Goal: Check status: Check status

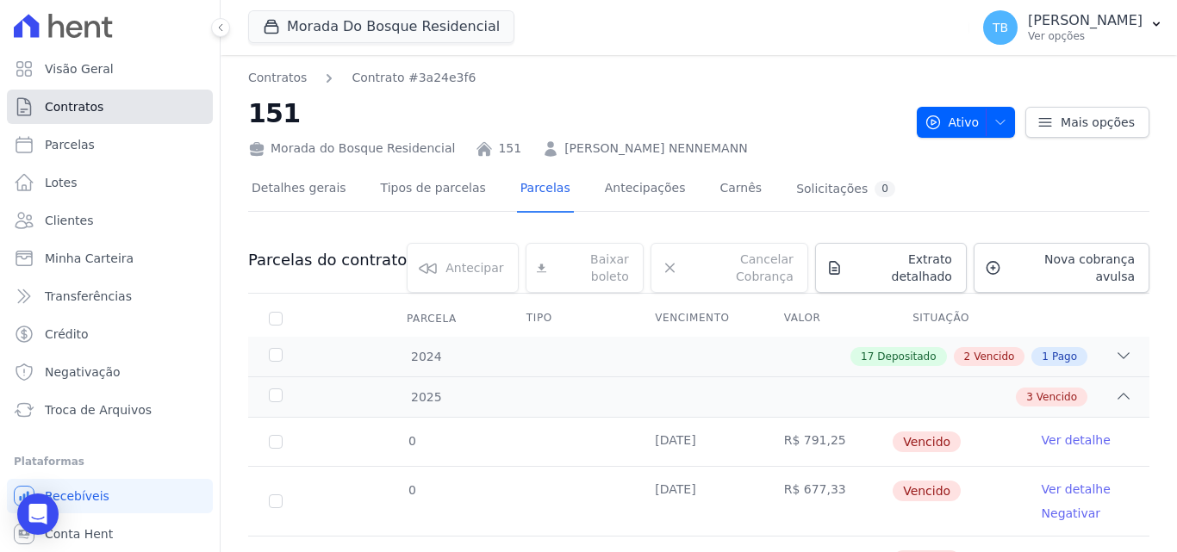
click at [62, 109] on span "Contratos" at bounding box center [74, 106] width 59 height 17
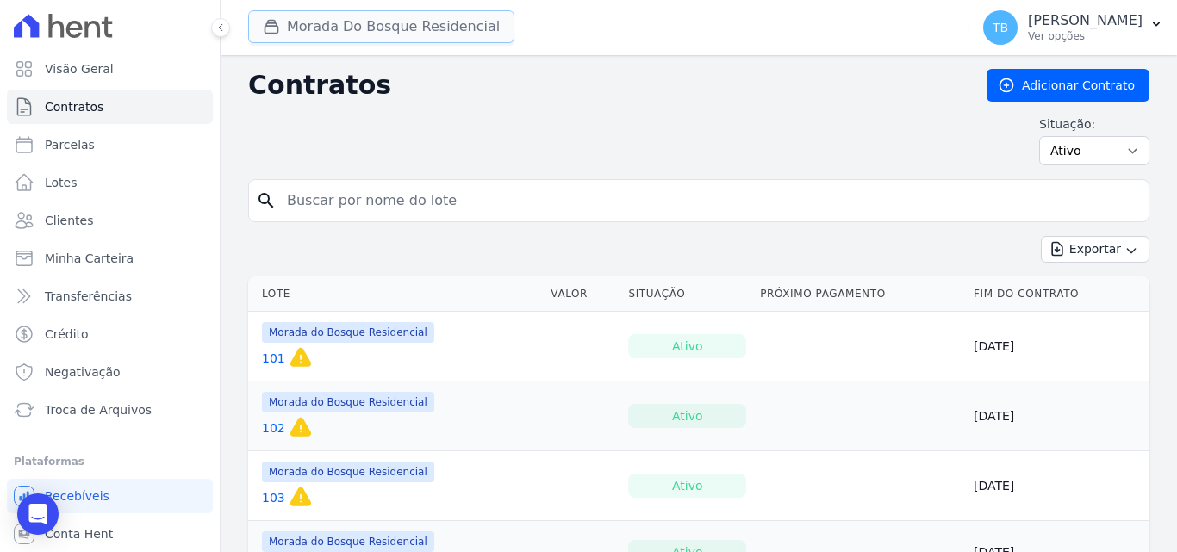
click at [319, 28] on button "Morada Do Bosque Residencial" at bounding box center [381, 26] width 266 height 33
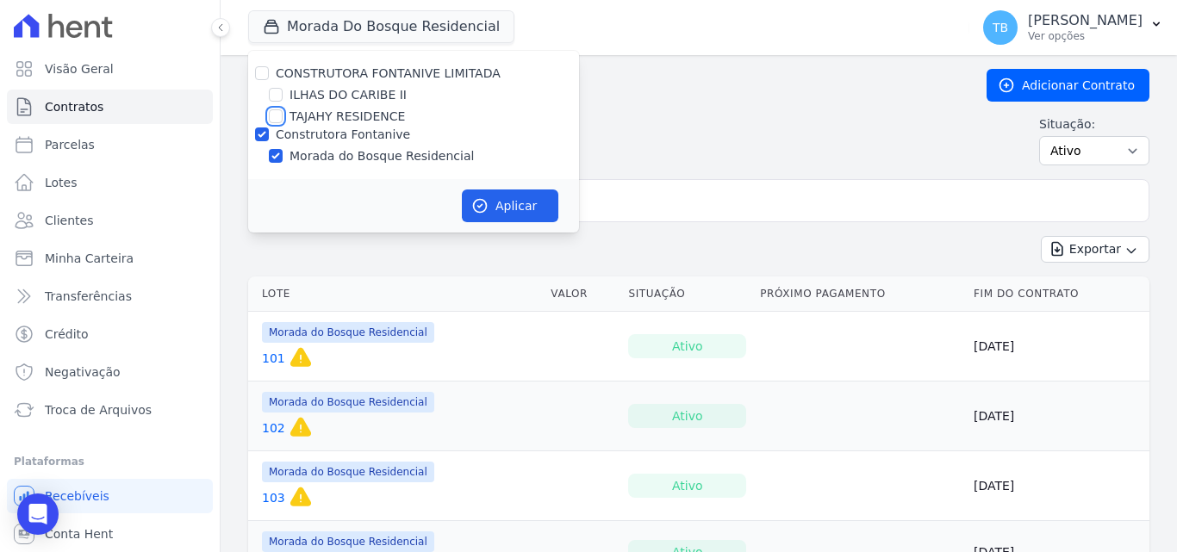
click at [280, 115] on input "TAJAHY RESIDENCE" at bounding box center [276, 116] width 14 height 14
checkbox input "true"
click at [262, 135] on input "Construtora Fontanive" at bounding box center [262, 134] width 14 height 14
checkbox input "false"
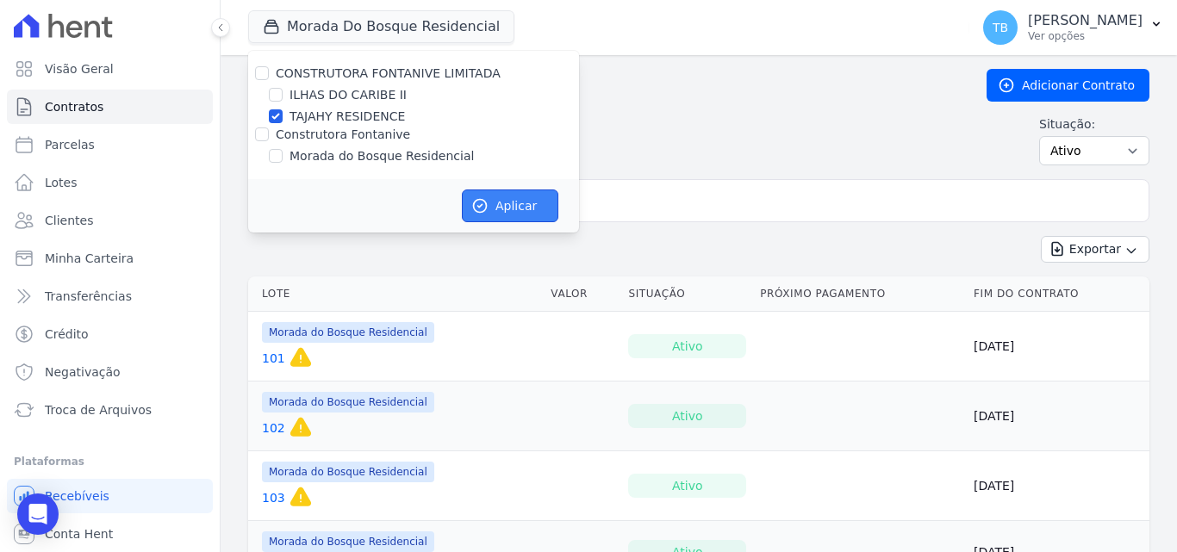
click at [503, 199] on button "Aplicar" at bounding box center [510, 206] width 96 height 33
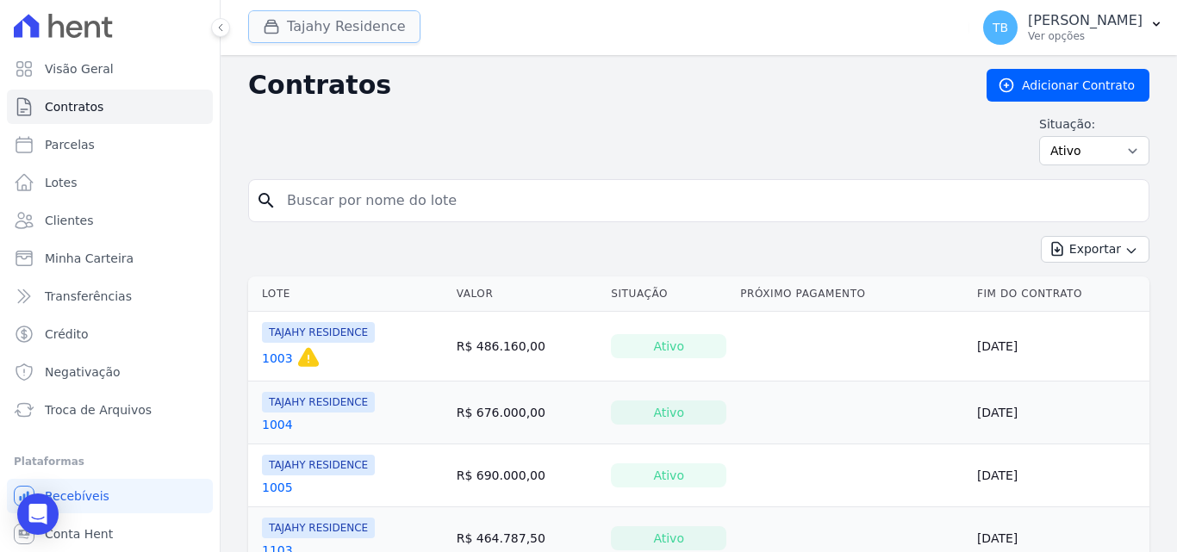
click at [343, 27] on button "Tajahy Residence" at bounding box center [334, 26] width 172 height 33
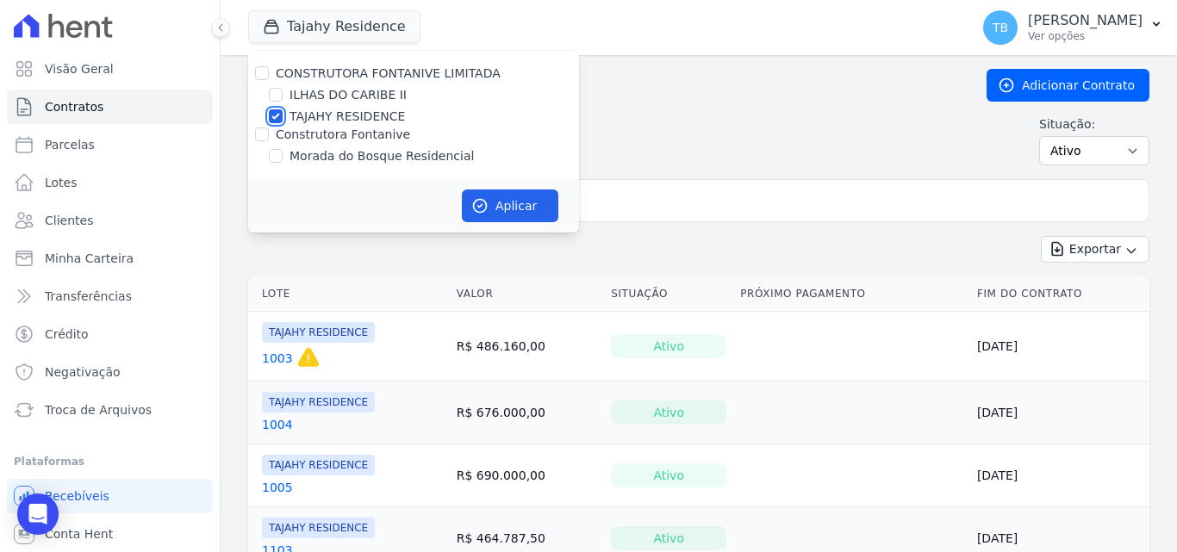
click at [276, 117] on input "TAJAHY RESIDENCE" at bounding box center [276, 116] width 14 height 14
checkbox input "false"
click at [276, 95] on input "ILHAS DO CARIBE II" at bounding box center [276, 95] width 14 height 14
checkbox input "true"
click at [478, 198] on icon "button" at bounding box center [479, 205] width 17 height 17
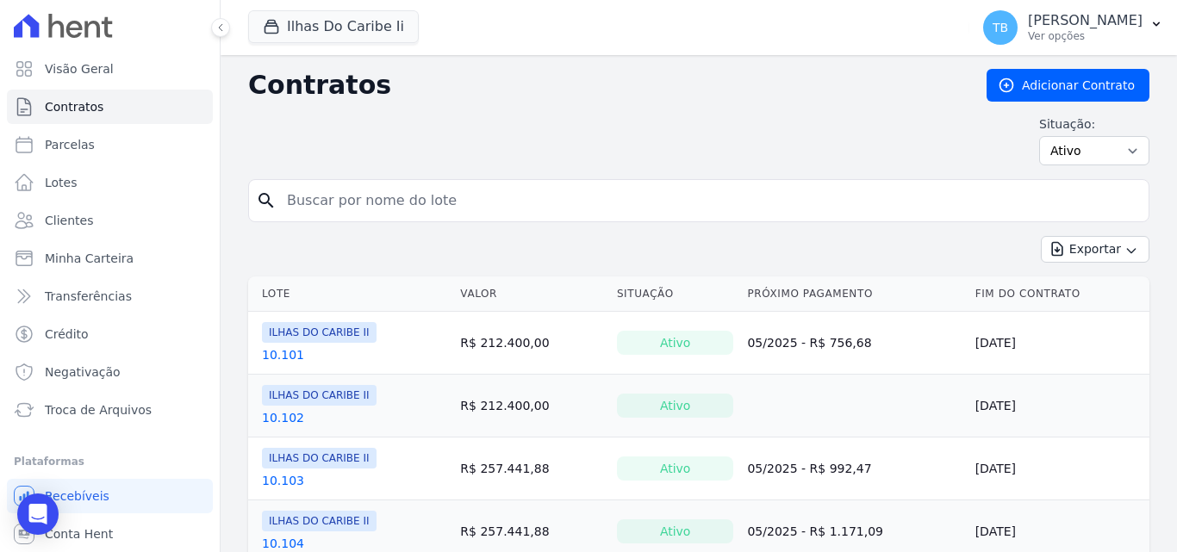
click at [395, 205] on input "search" at bounding box center [708, 200] width 865 height 34
type input "10.302"
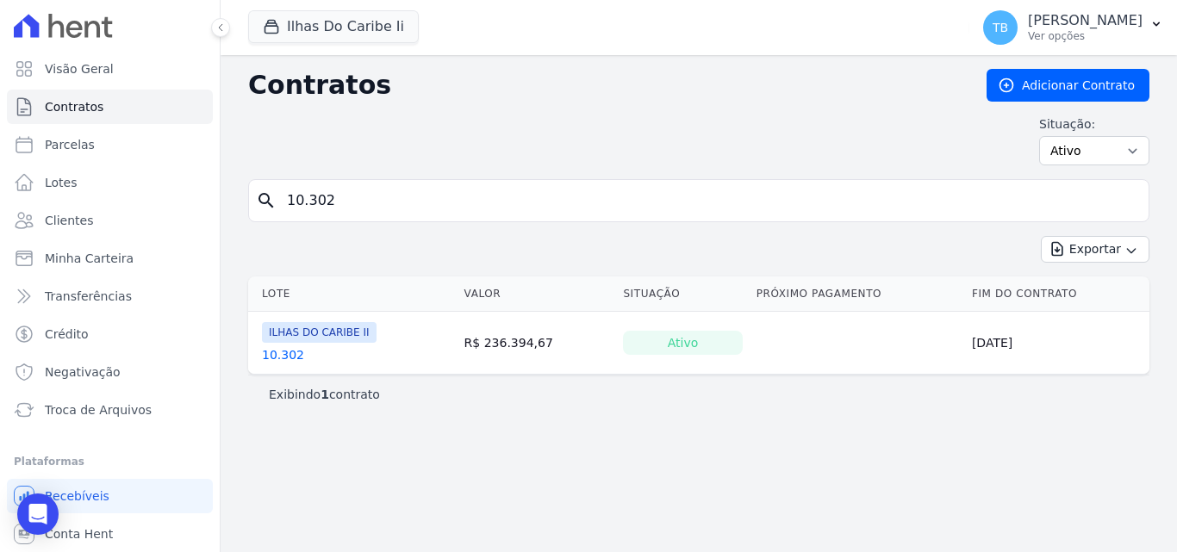
click at [277, 352] on link "10.302" at bounding box center [283, 354] width 42 height 17
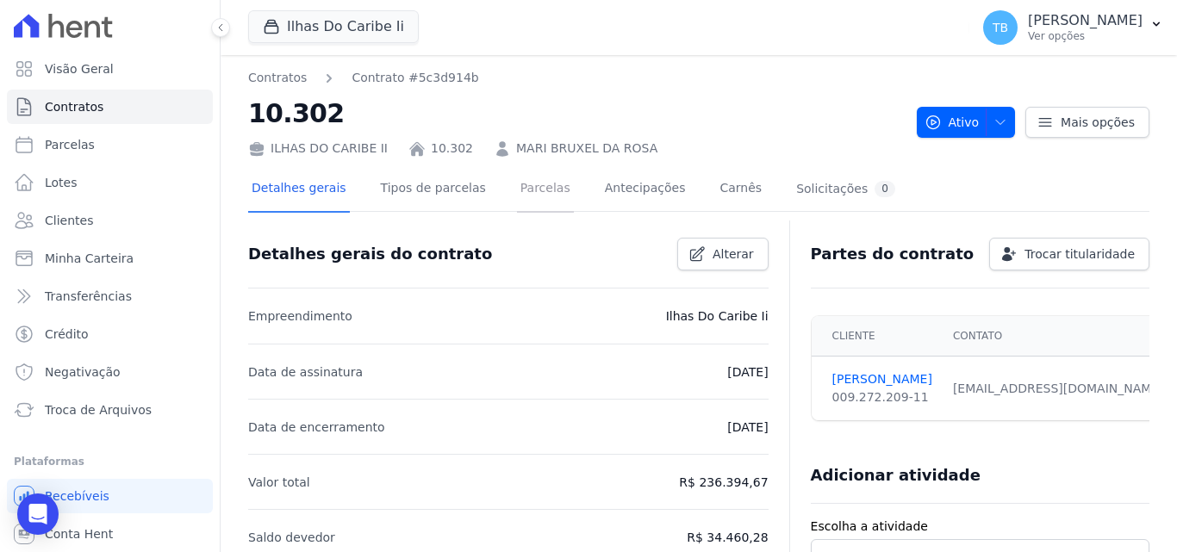
click at [517, 187] on link "Parcelas" at bounding box center [545, 190] width 57 height 46
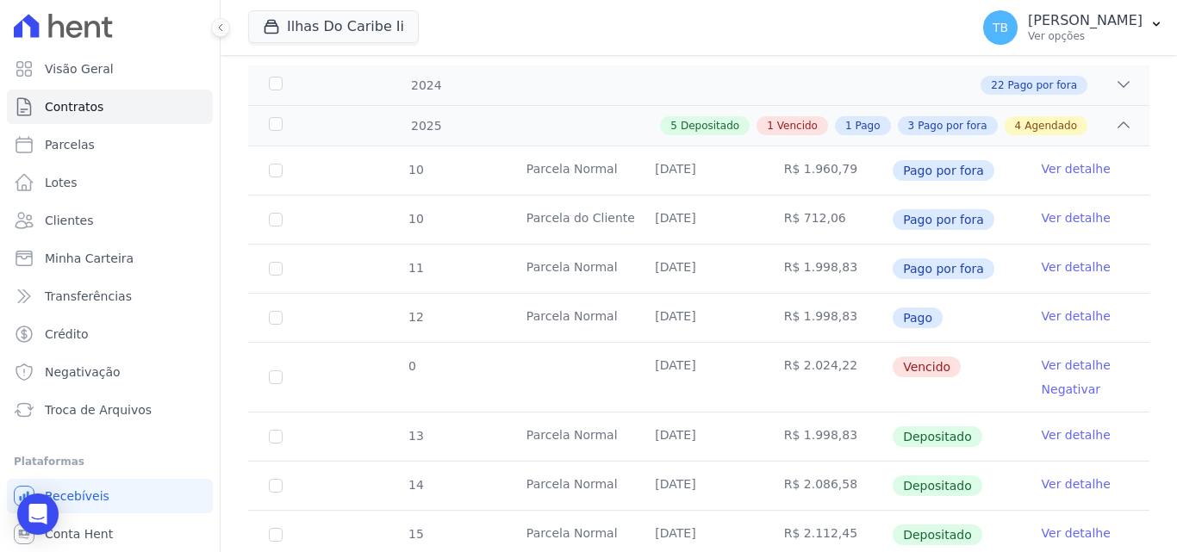
scroll to position [517, 0]
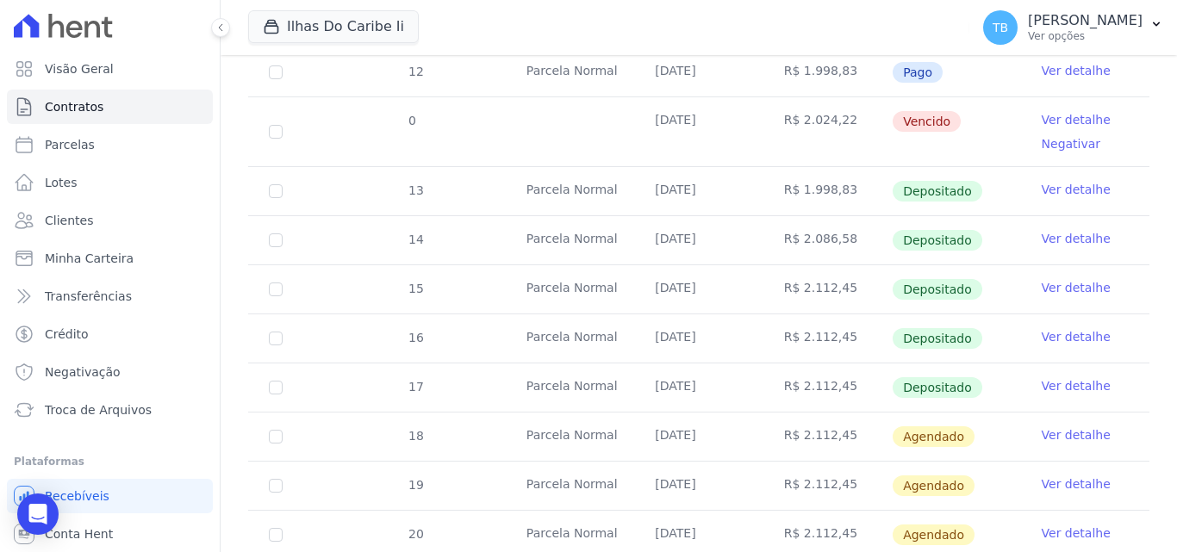
click at [1081, 377] on link "Ver detalhe" at bounding box center [1075, 385] width 69 height 17
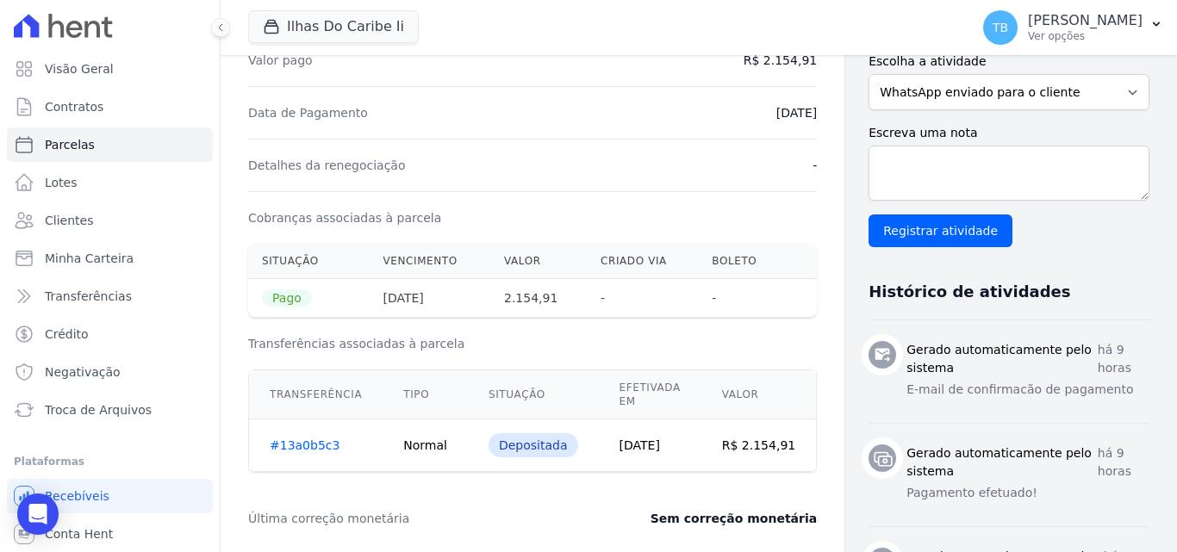
scroll to position [517, 0]
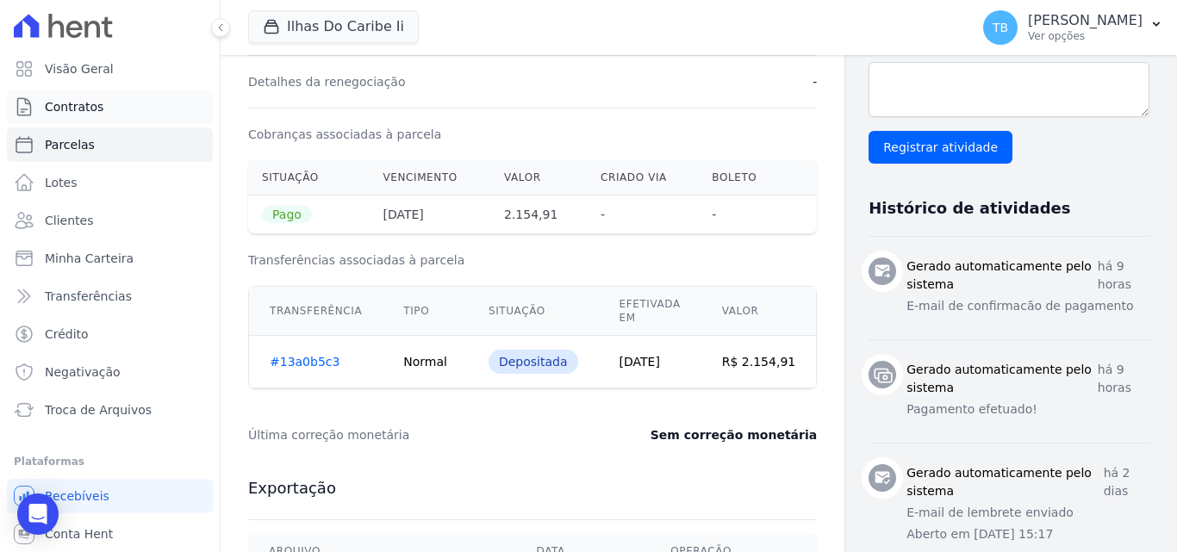
click at [108, 100] on link "Contratos" at bounding box center [110, 107] width 206 height 34
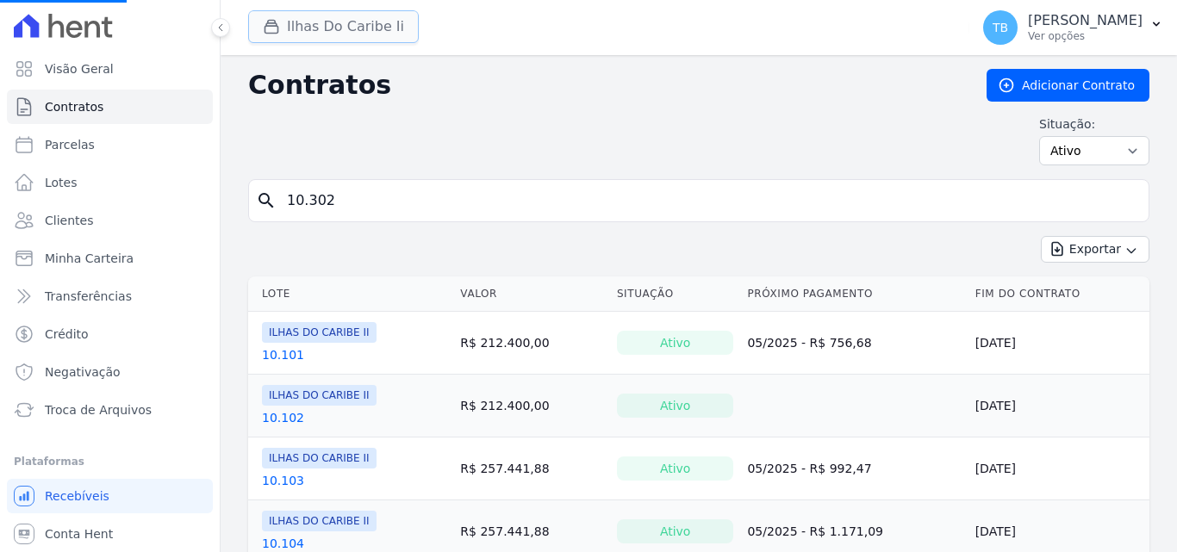
click at [355, 31] on button "Ilhas Do Caribe Ii" at bounding box center [333, 26] width 171 height 33
click at [299, 33] on button "Ilhas Do Caribe Ii" at bounding box center [333, 26] width 171 height 33
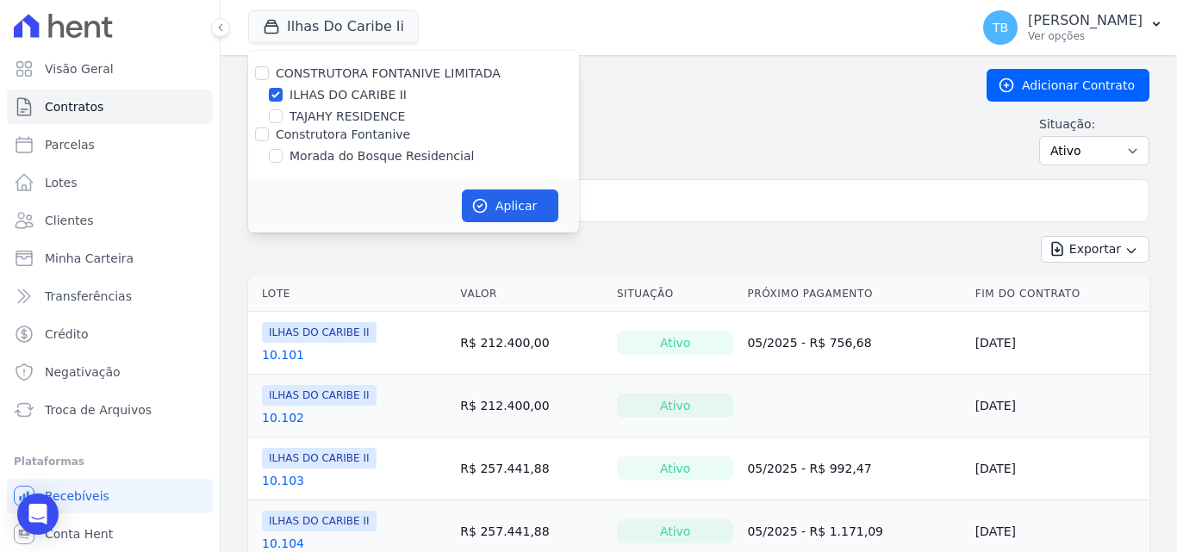
click at [283, 90] on div "ILHAS DO CARIBE II" at bounding box center [413, 95] width 331 height 18
click at [278, 96] on input "ILHAS DO CARIBE II" at bounding box center [276, 95] width 14 height 14
checkbox input "false"
click at [276, 115] on input "TAJAHY RESIDENCE" at bounding box center [276, 116] width 14 height 14
checkbox input "true"
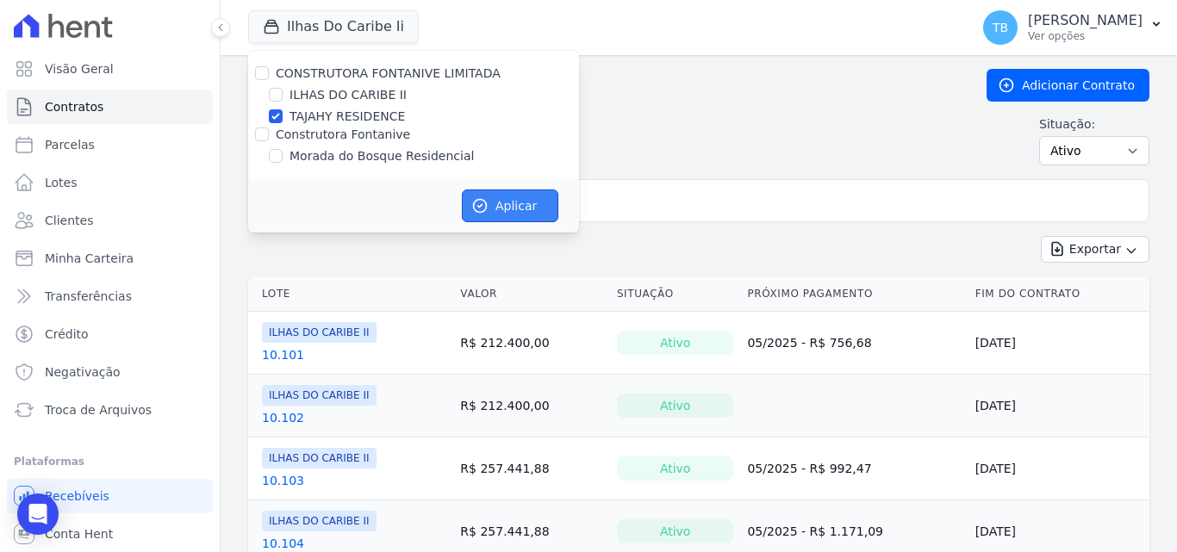
click at [484, 202] on icon "button" at bounding box center [480, 206] width 13 height 13
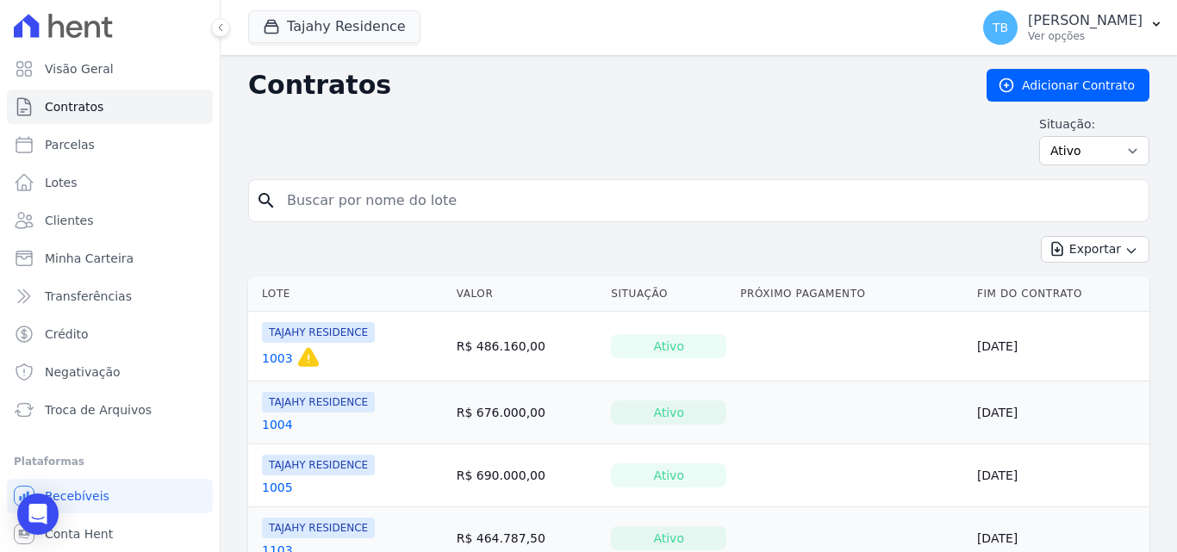
click at [357, 194] on input "search" at bounding box center [708, 200] width 865 height 34
click at [346, 208] on input "search" at bounding box center [708, 200] width 865 height 34
type input "1904"
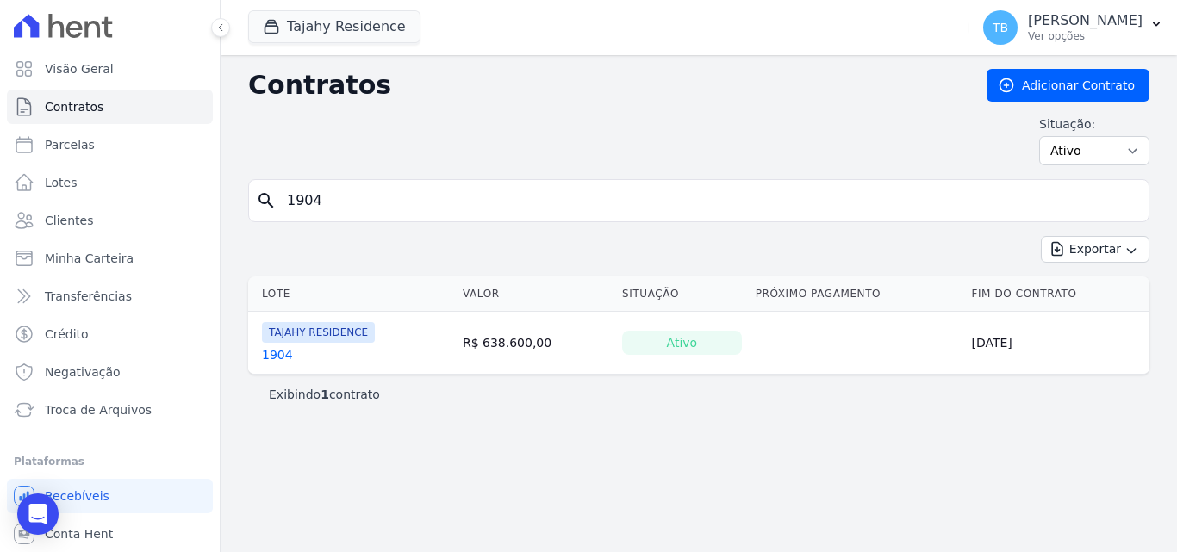
click at [285, 355] on link "1904" at bounding box center [277, 354] width 31 height 17
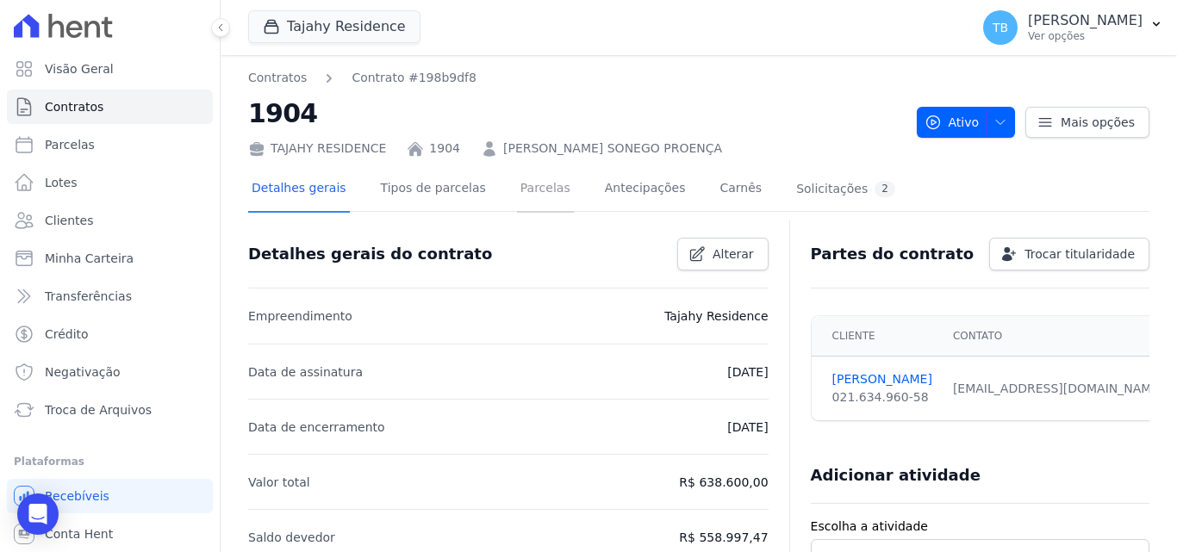
click at [517, 191] on link "Parcelas" at bounding box center [545, 190] width 57 height 46
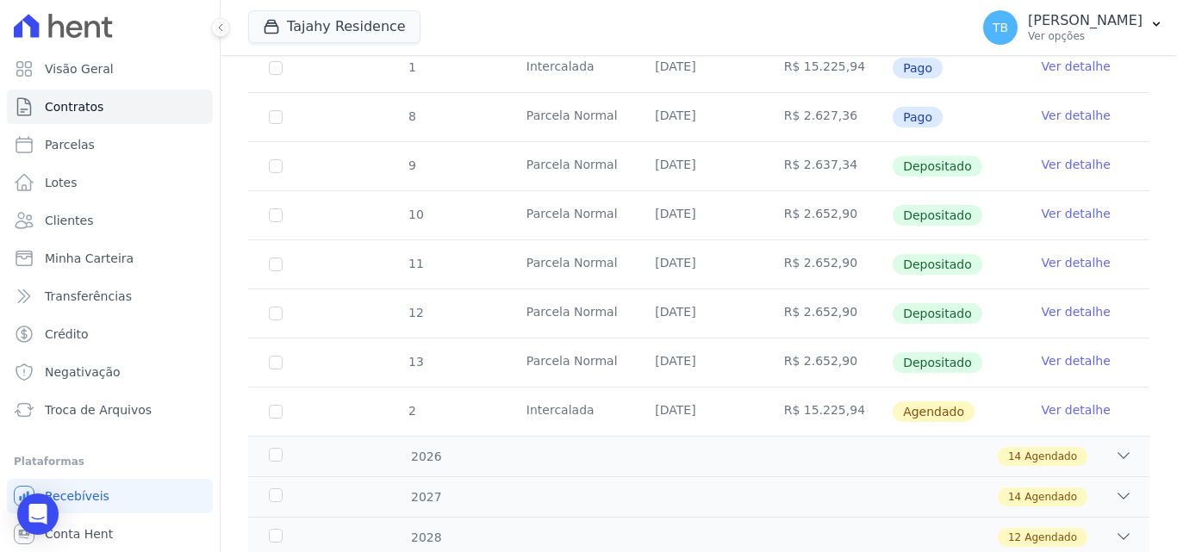
scroll to position [773, 0]
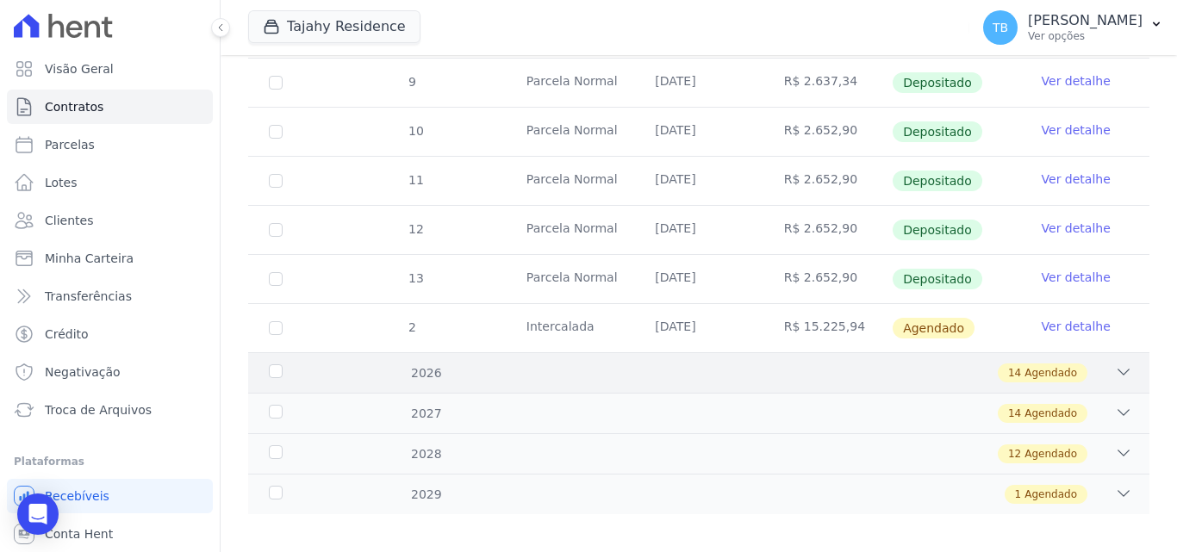
click at [751, 363] on div "14 Agendado" at bounding box center [742, 372] width 779 height 19
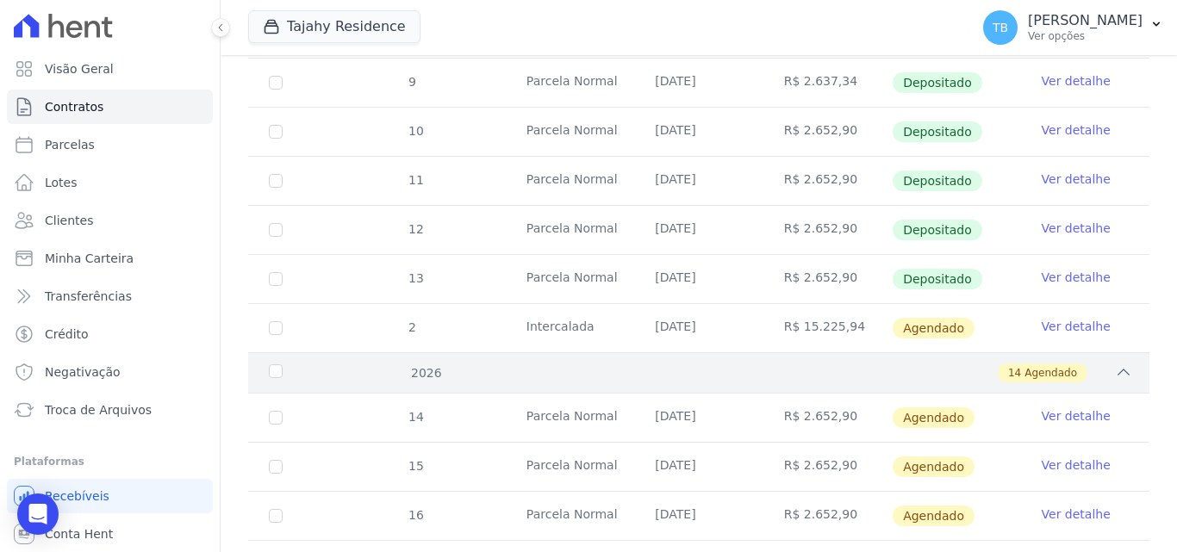
click at [750, 363] on div "14 Agendado" at bounding box center [742, 372] width 779 height 19
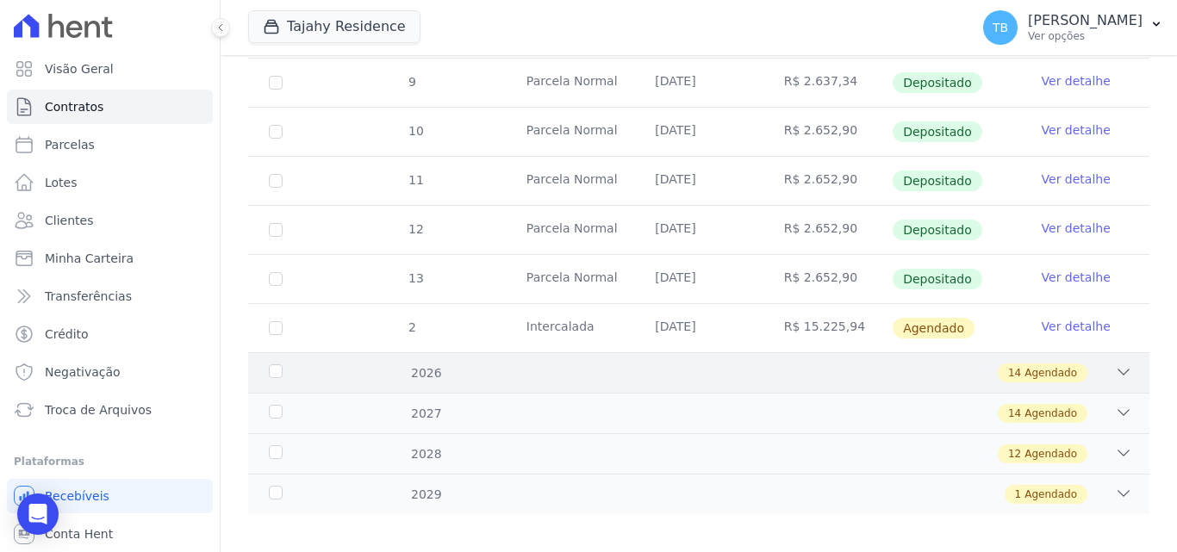
click at [750, 363] on div "14 Agendado" at bounding box center [742, 372] width 779 height 19
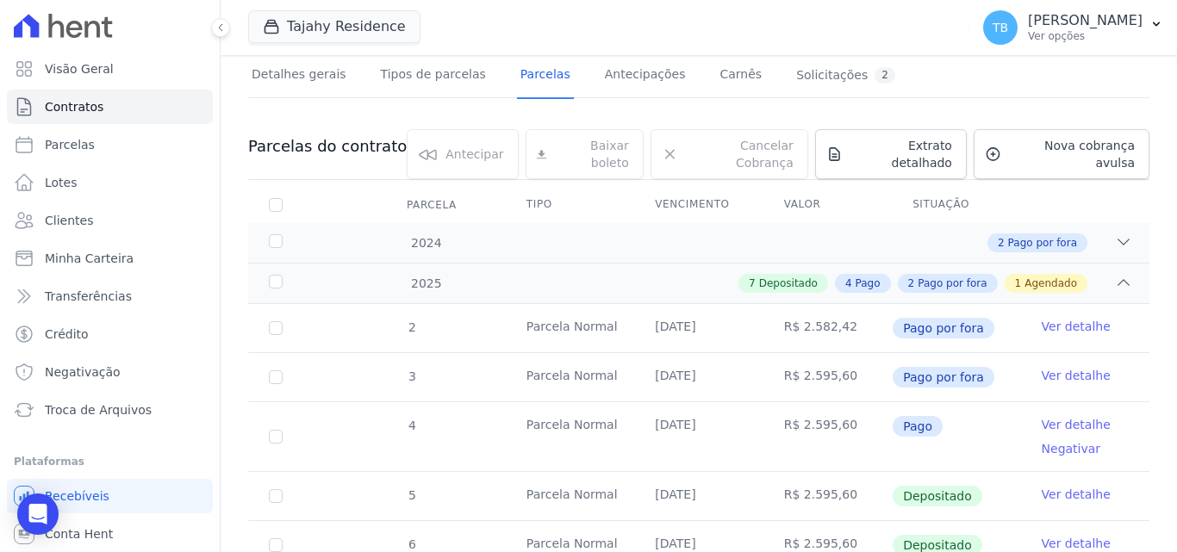
scroll to position [0, 0]
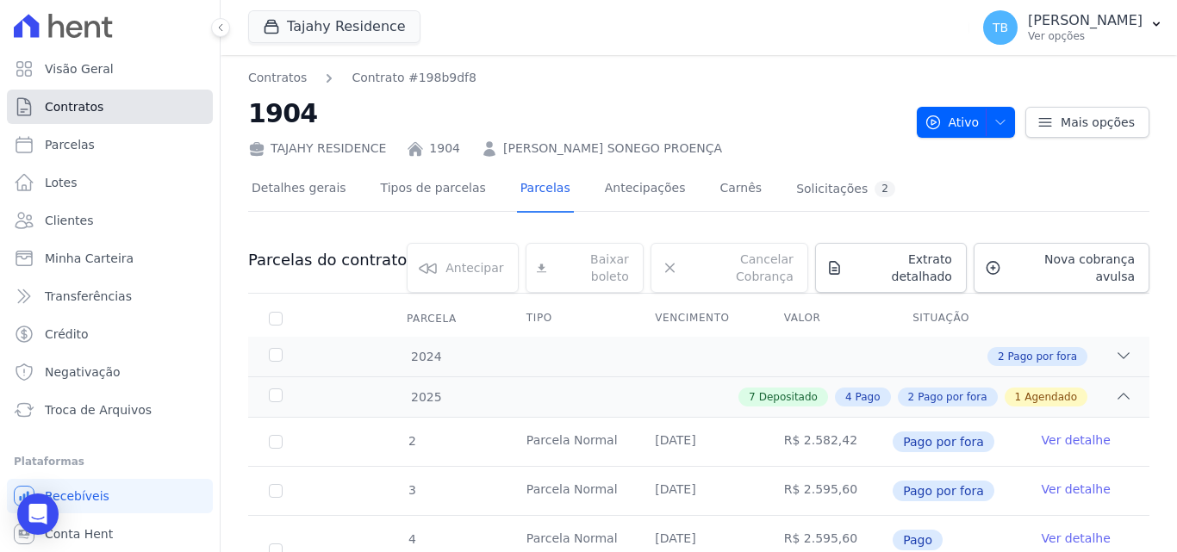
click at [102, 109] on link "Contratos" at bounding box center [110, 107] width 206 height 34
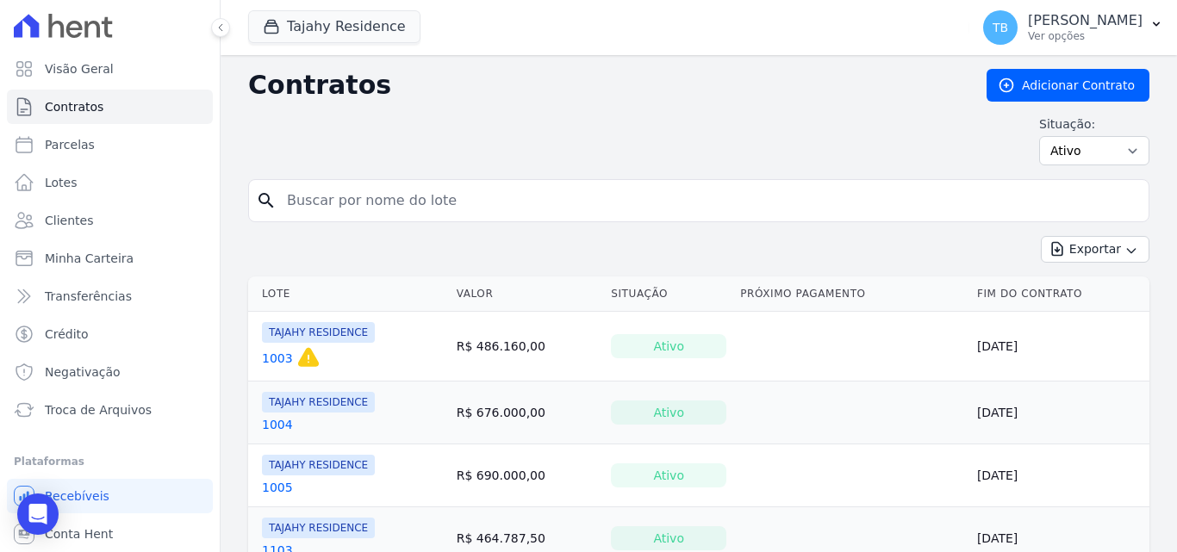
click at [355, 202] on input "search" at bounding box center [708, 200] width 865 height 34
type input "1904"
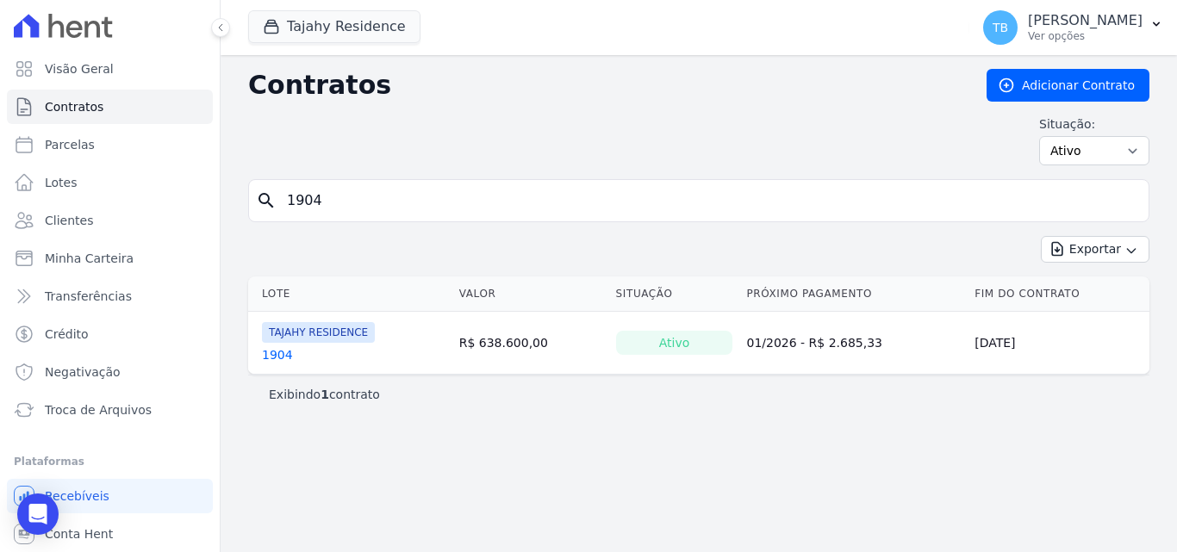
click at [276, 352] on link "1904" at bounding box center [277, 354] width 31 height 17
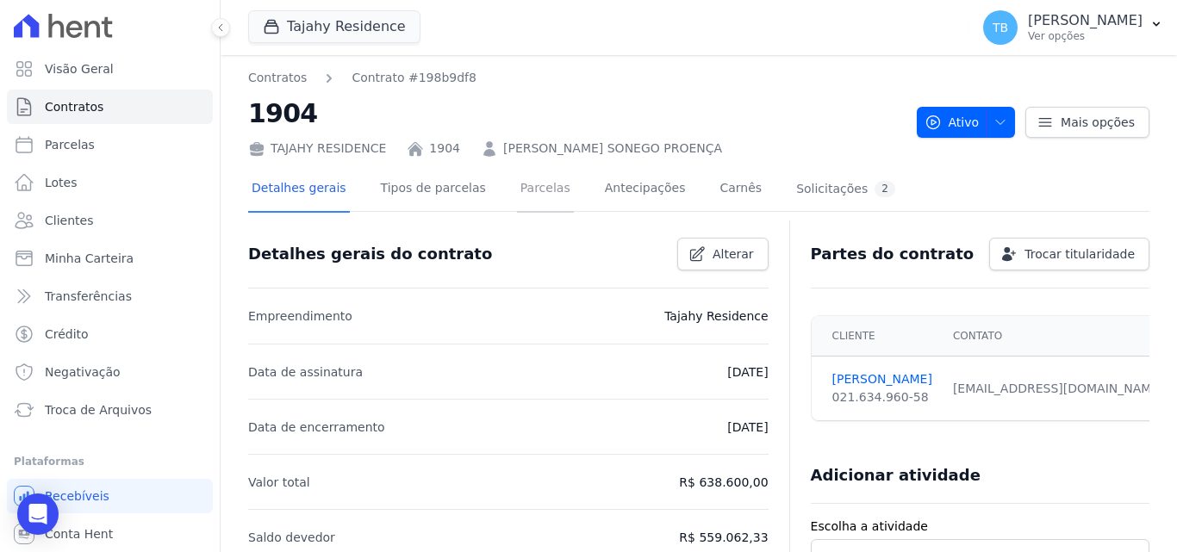
click at [517, 184] on link "Parcelas" at bounding box center [545, 190] width 57 height 46
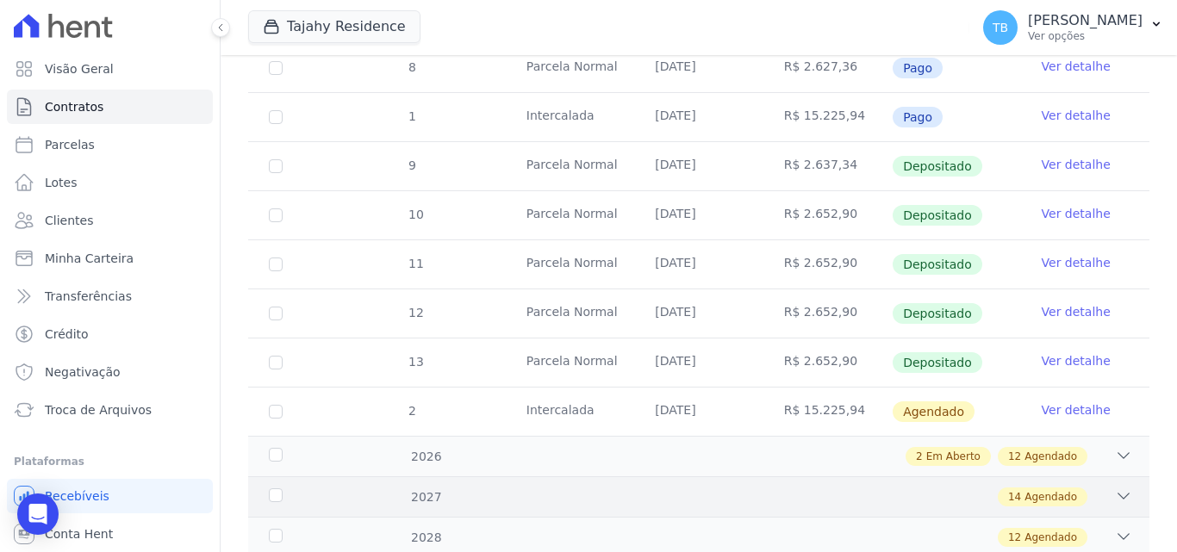
scroll to position [773, 0]
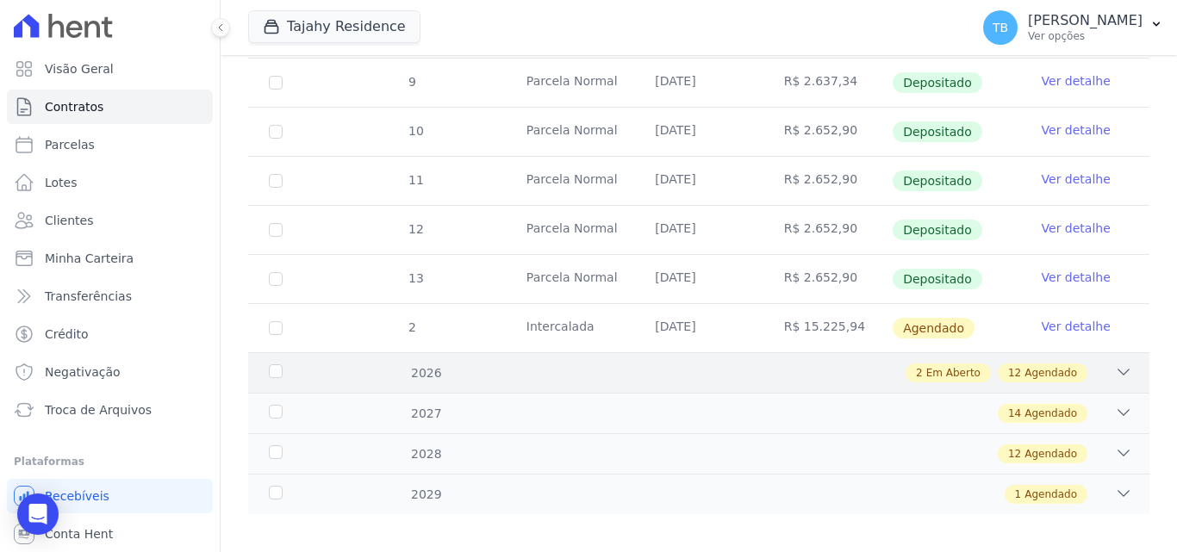
click at [428, 363] on div "2 Em Aberto 12 Agendado" at bounding box center [742, 372] width 779 height 19
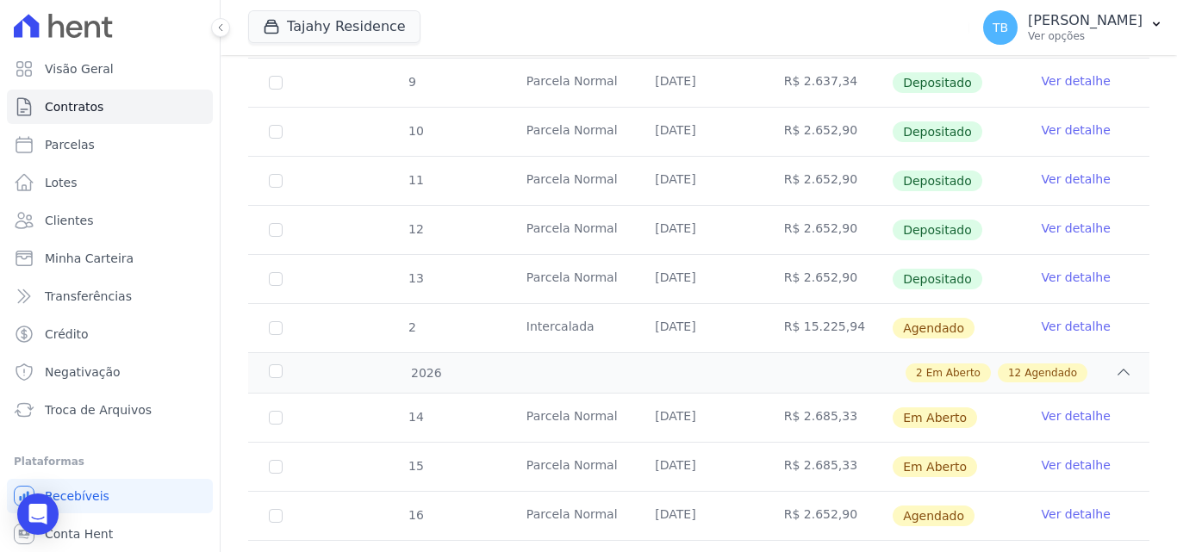
click at [1047, 407] on link "Ver detalhe" at bounding box center [1075, 415] width 69 height 17
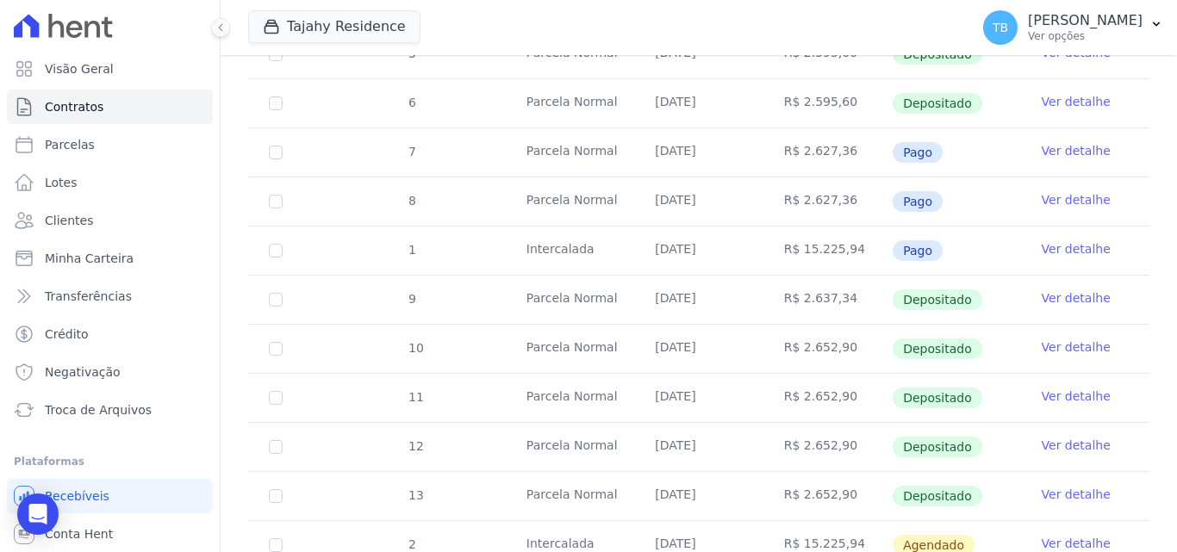
scroll to position [689, 0]
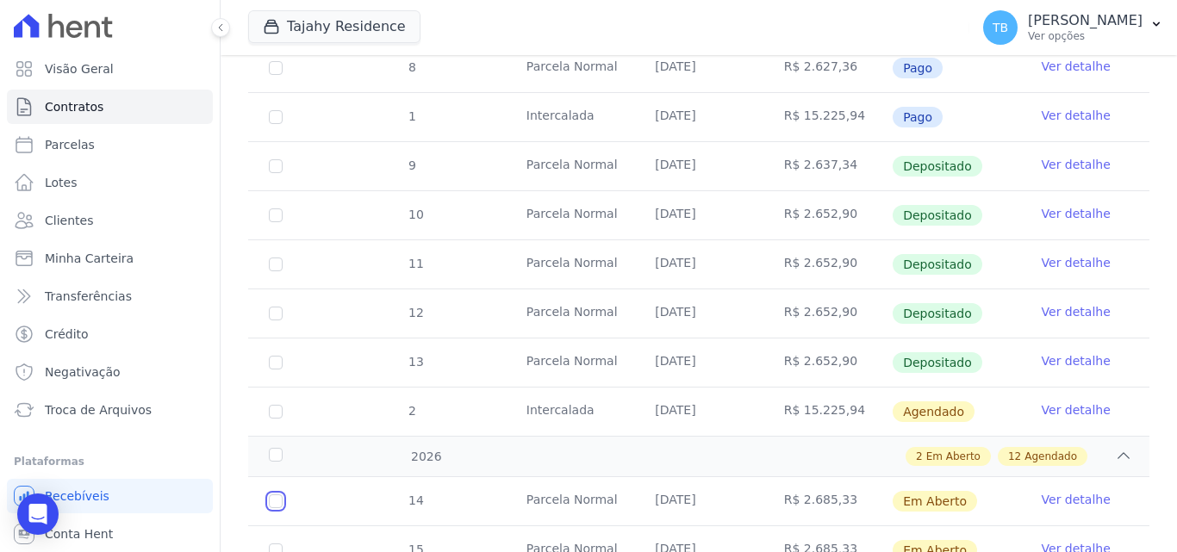
click at [274, 494] on input "checkbox" at bounding box center [276, 501] width 14 height 14
checkbox input "true"
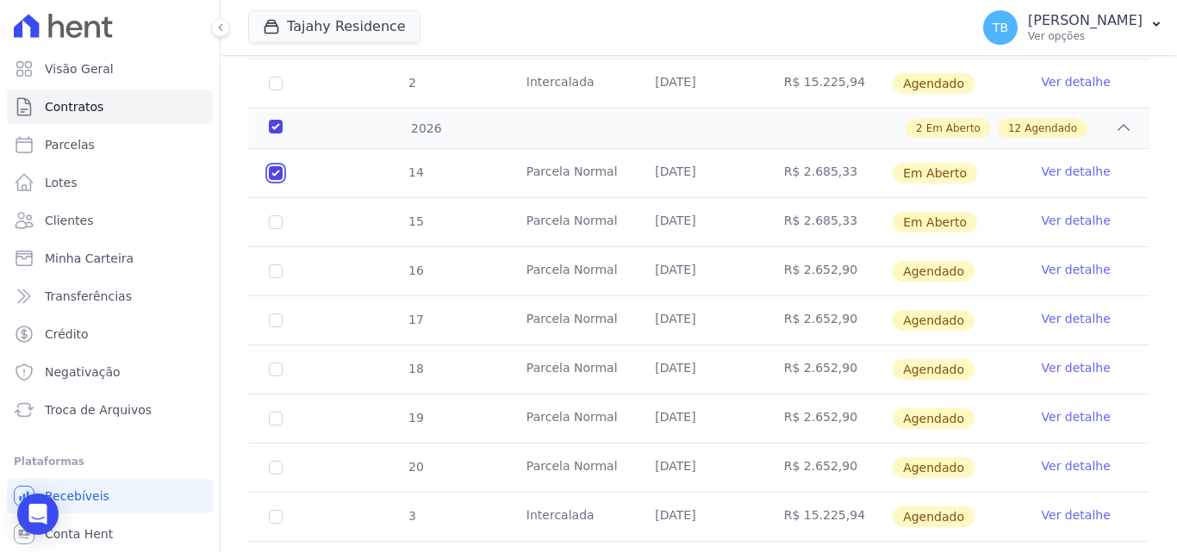
scroll to position [1047, 0]
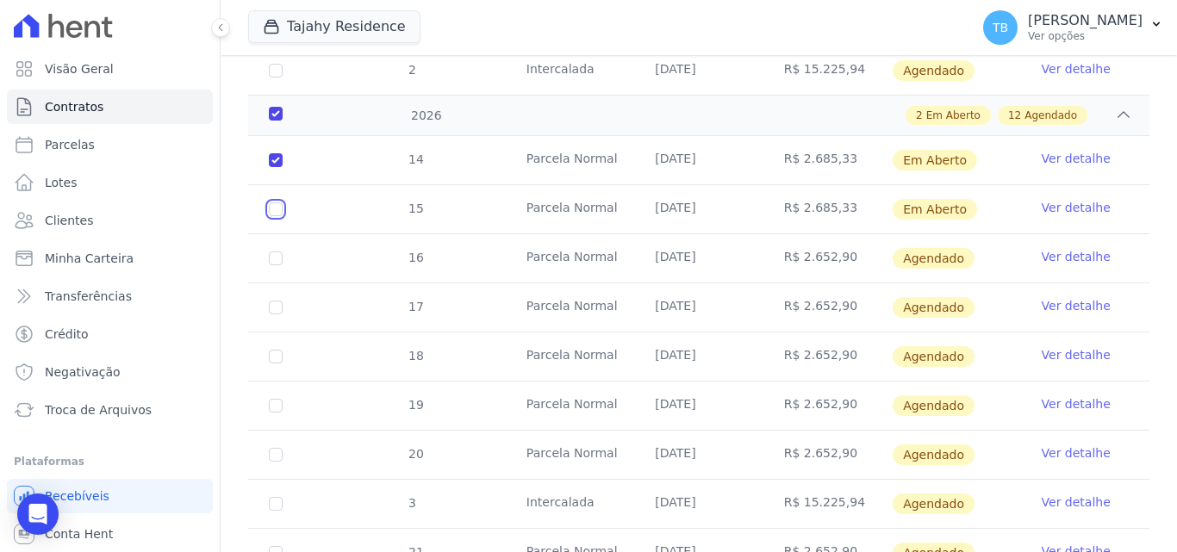
click at [275, 167] on input "checkbox" at bounding box center [276, 160] width 14 height 14
checkbox input "true"
click at [1066, 150] on link "Ver detalhe" at bounding box center [1075, 158] width 69 height 17
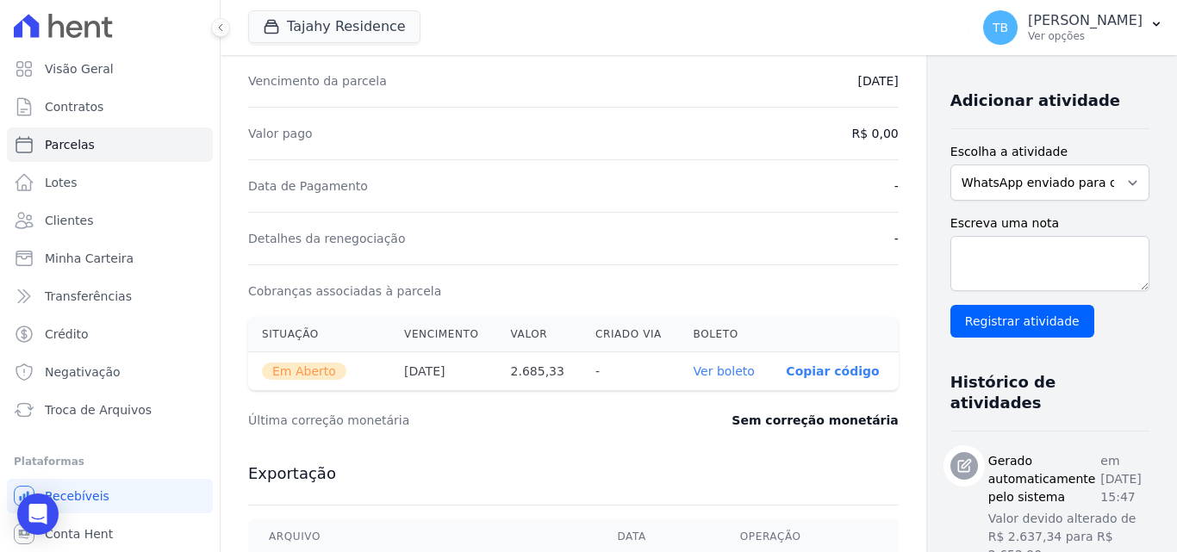
scroll to position [517, 0]
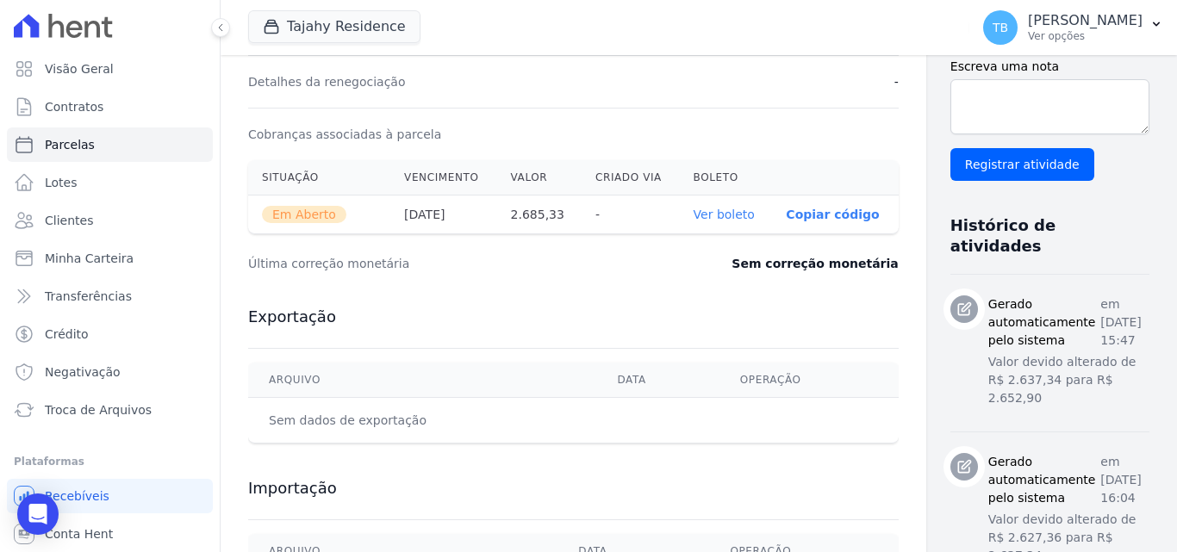
click at [693, 213] on link "Ver boleto" at bounding box center [723, 215] width 61 height 14
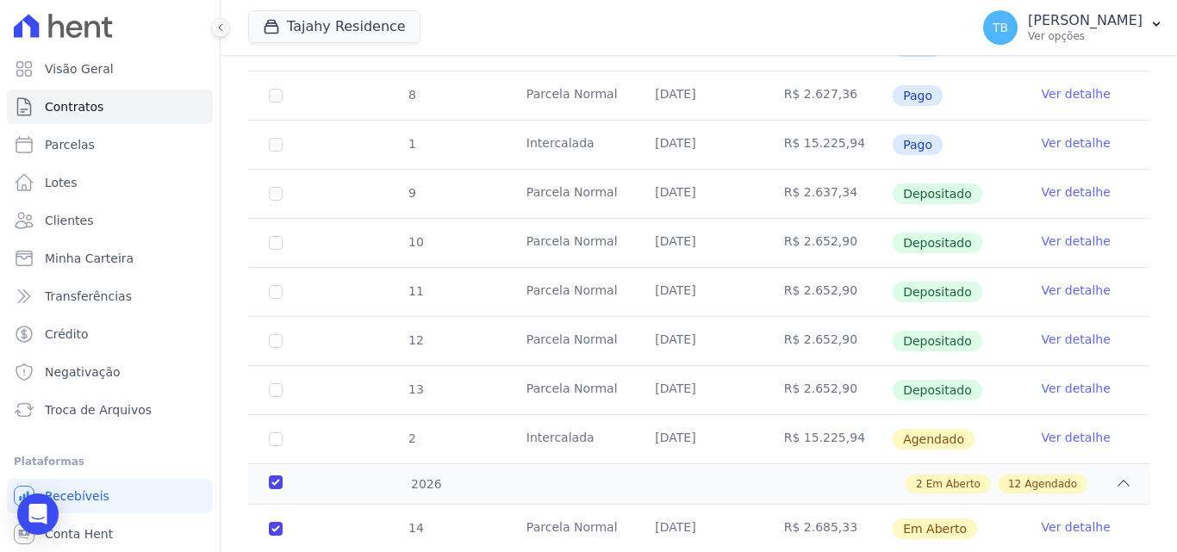
scroll to position [861, 0]
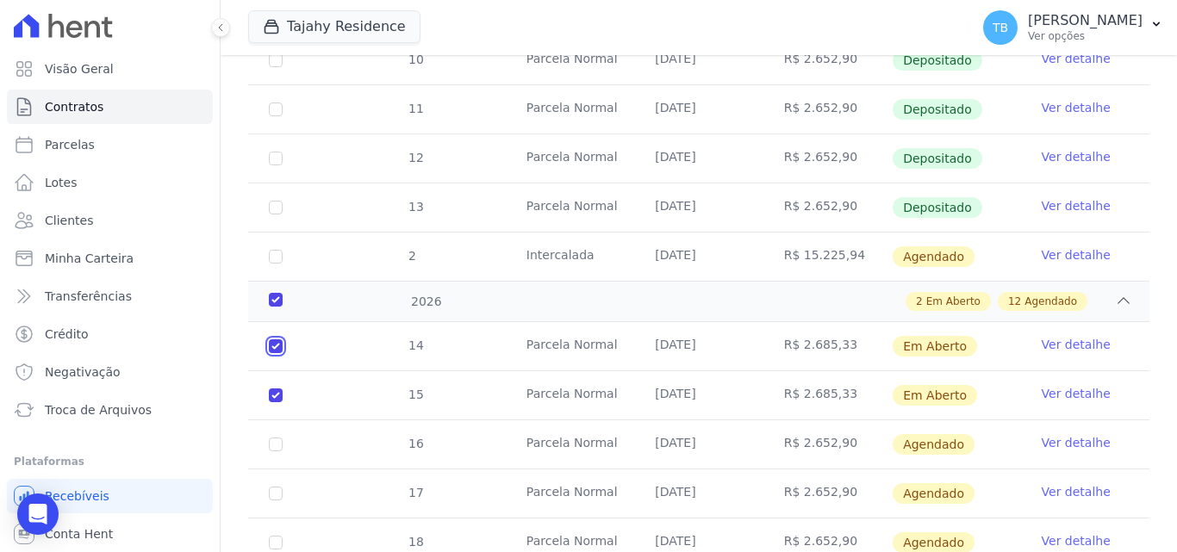
click at [274, 339] on input "checkbox" at bounding box center [276, 346] width 14 height 14
checkbox input "false"
checkbox input "true"
click at [1059, 385] on link "Ver detalhe" at bounding box center [1075, 393] width 69 height 17
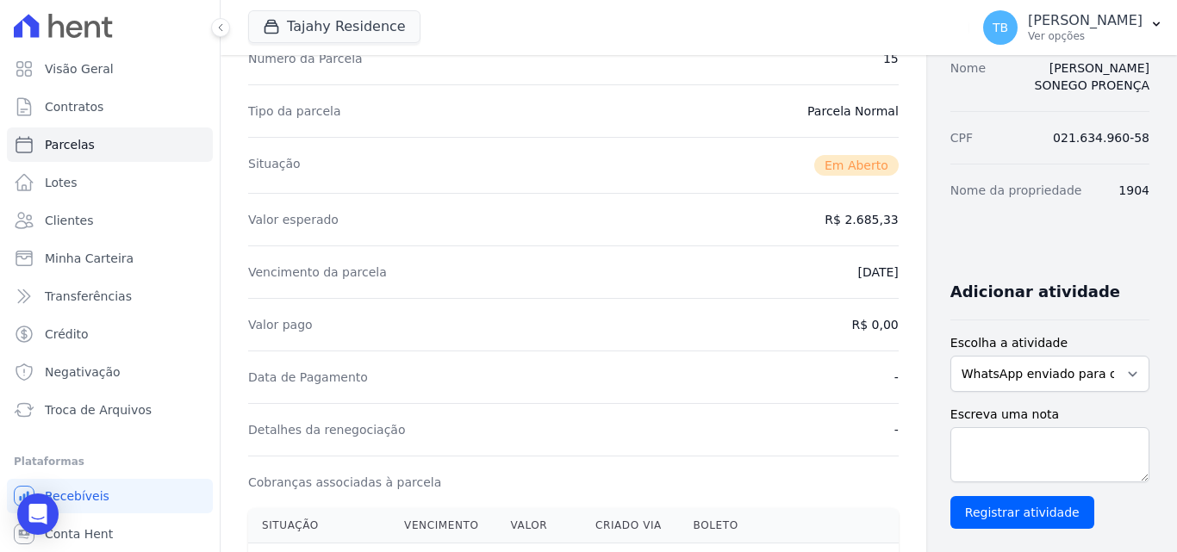
scroll to position [345, 0]
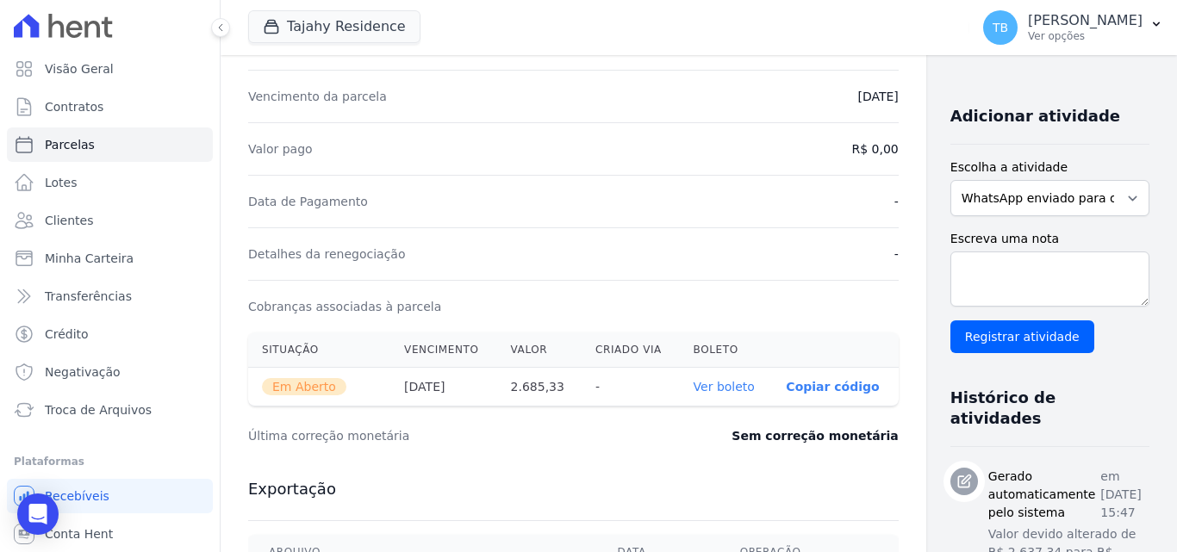
click at [699, 387] on link "Ver boleto" at bounding box center [723, 387] width 61 height 14
